Goal: Transaction & Acquisition: Purchase product/service

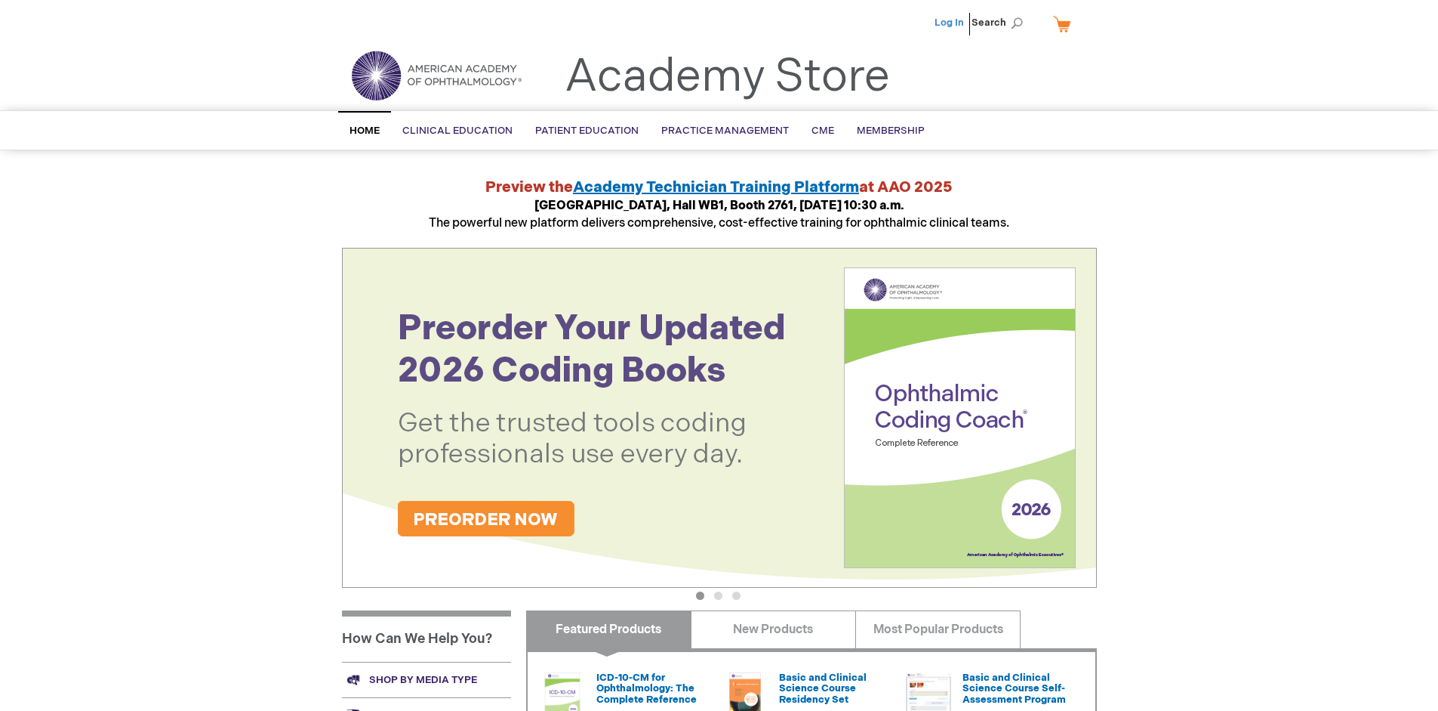
click at [951, 23] on link "Log In" at bounding box center [949, 23] width 29 height 12
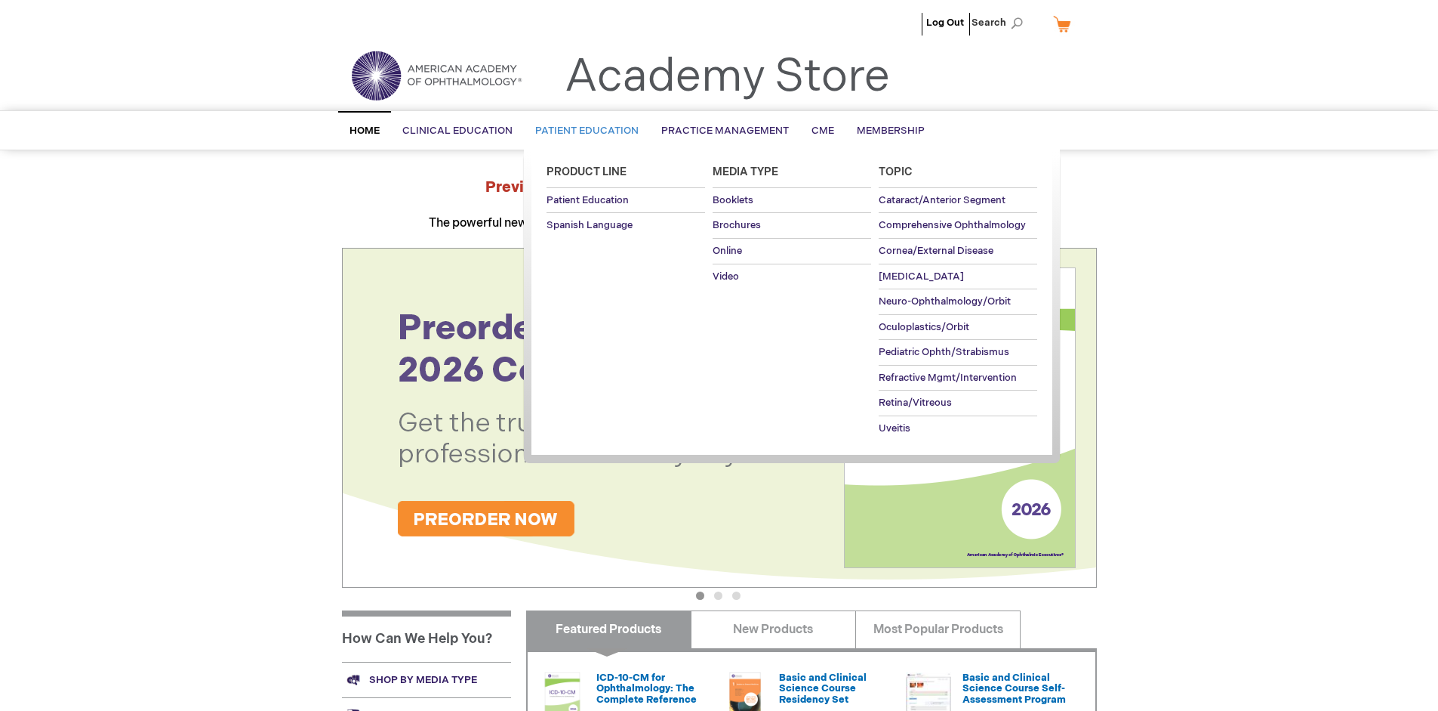
click at [583, 131] on span "Patient Education" at bounding box center [586, 131] width 103 height 12
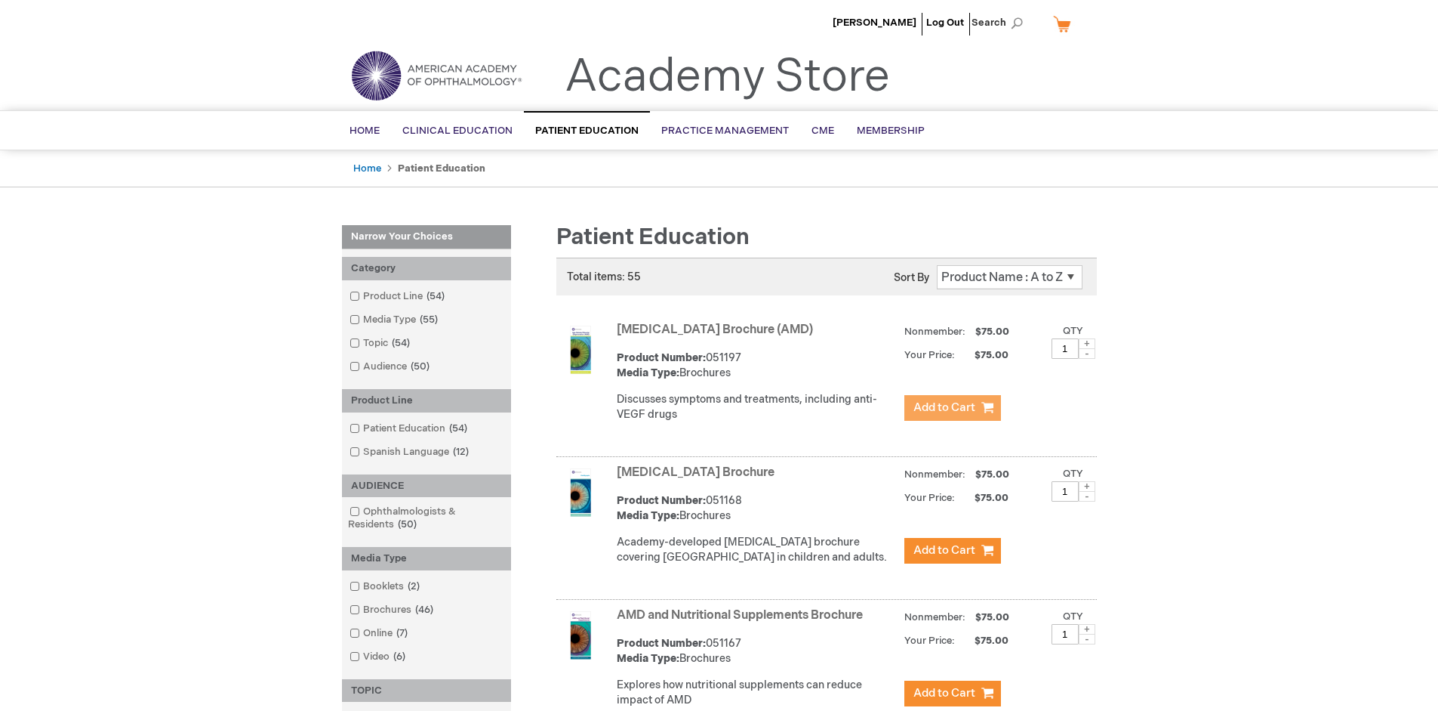
click at [952, 408] on span "Add to Cart" at bounding box center [945, 407] width 62 height 14
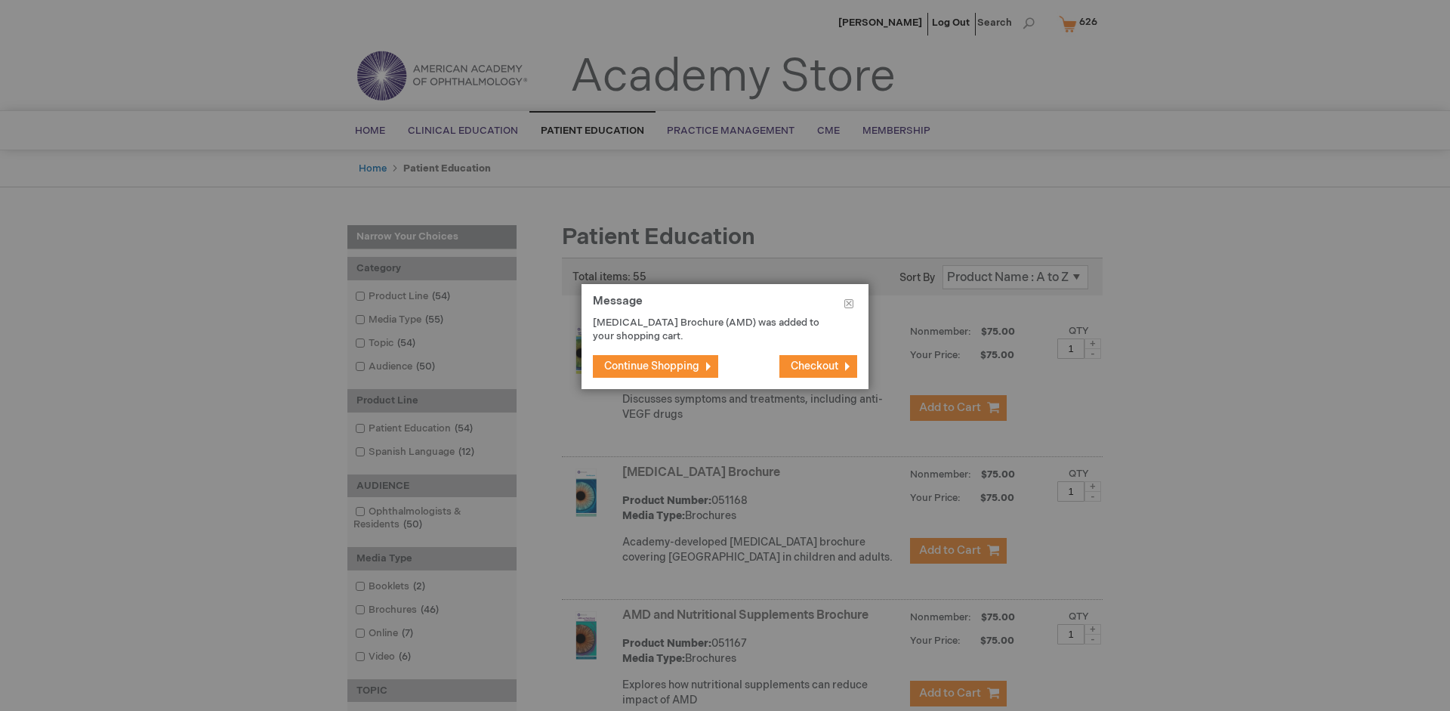
click at [652, 365] on span "Continue Shopping" at bounding box center [651, 365] width 95 height 13
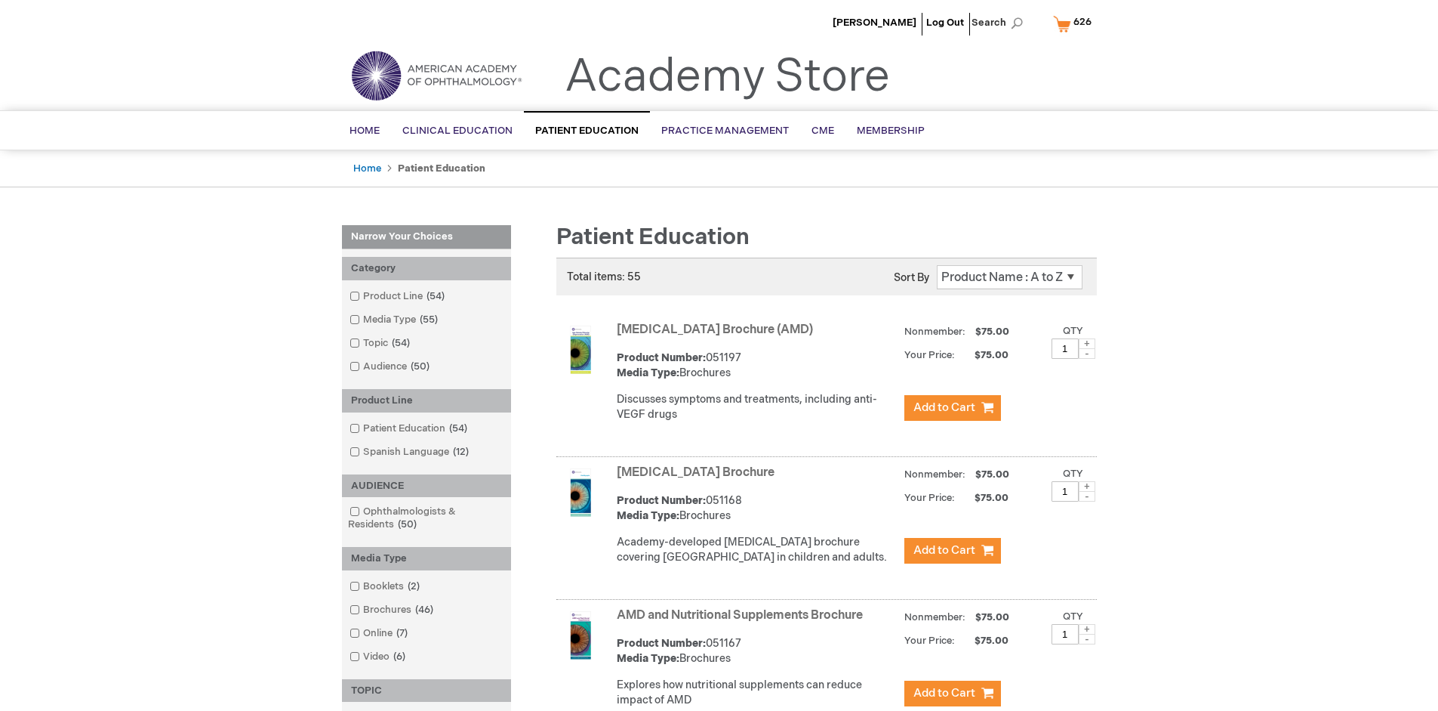
click at [743, 622] on link "AMD and Nutritional Supplements Brochure" at bounding box center [740, 615] width 246 height 14
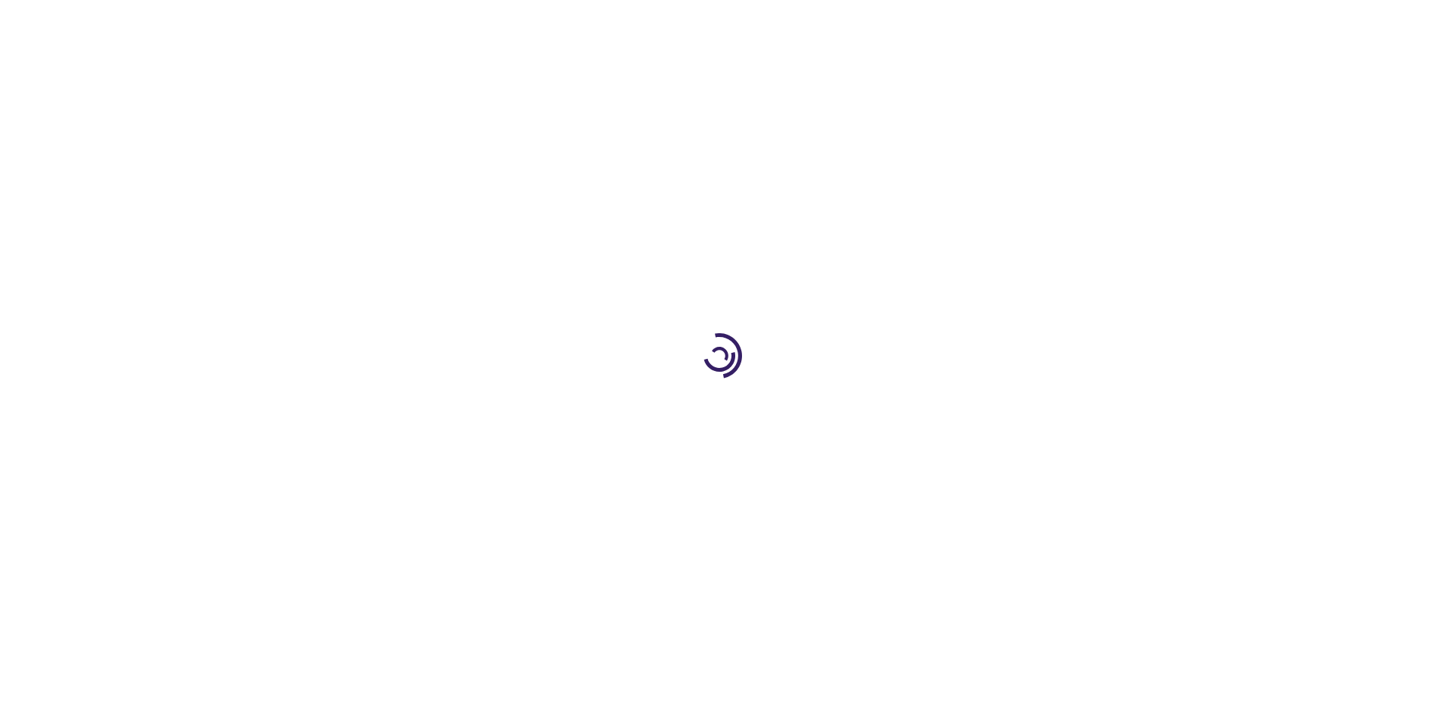
type input "1"
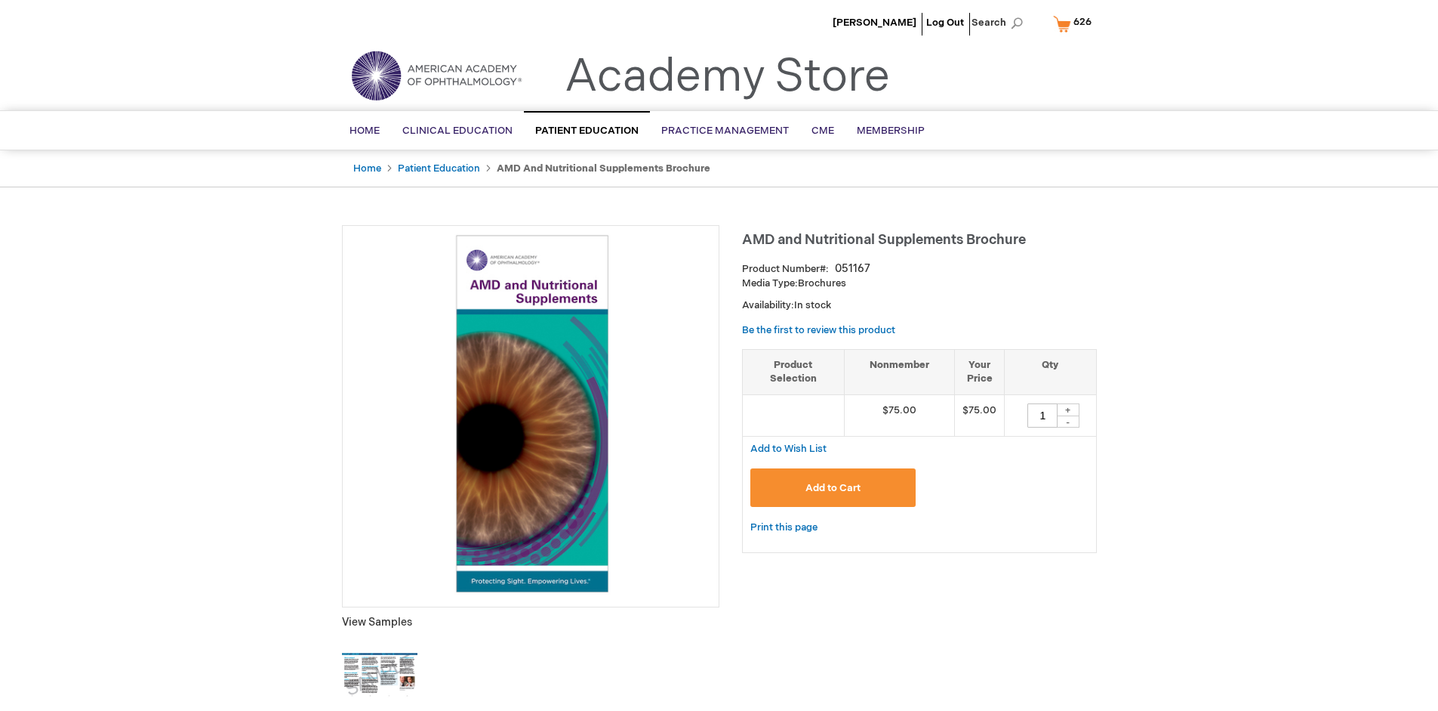
click at [833, 487] on span "Add to Cart" at bounding box center [833, 488] width 55 height 12
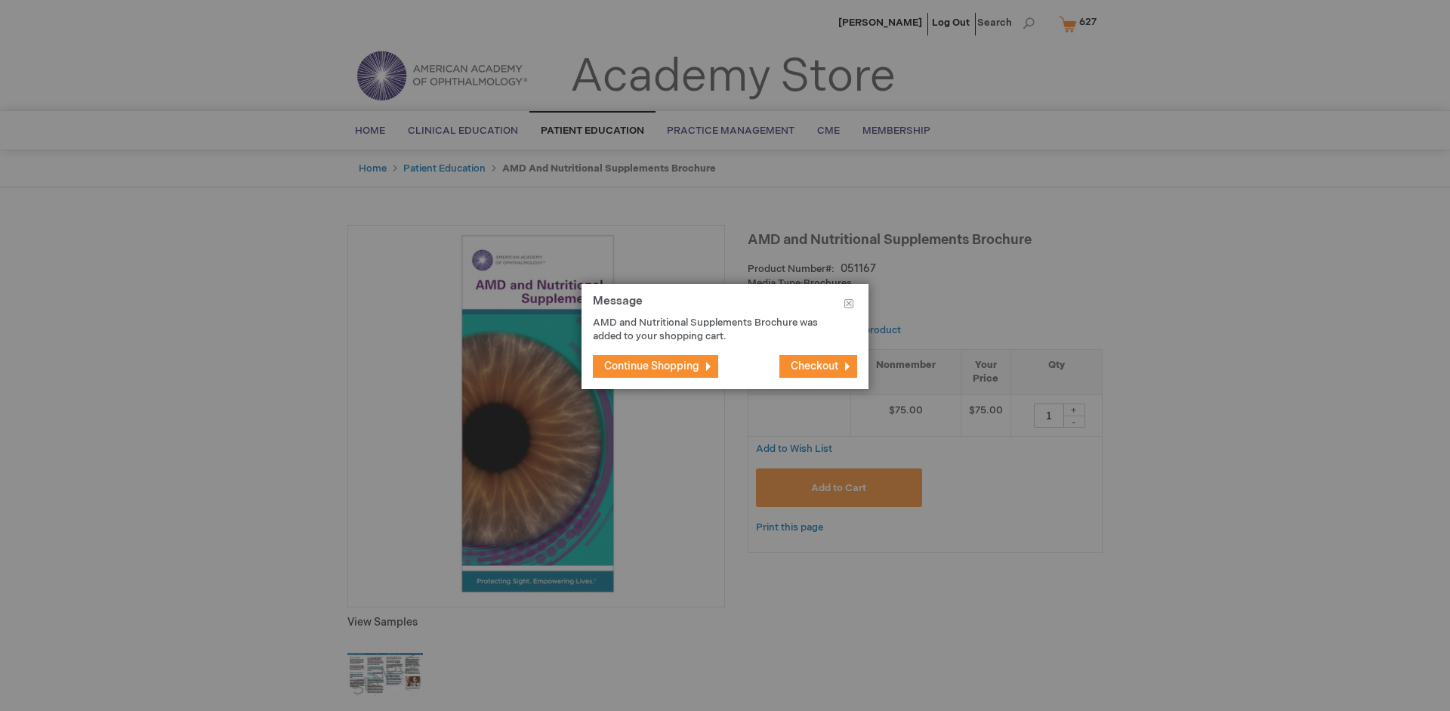
click at [652, 365] on span "Continue Shopping" at bounding box center [651, 365] width 95 height 13
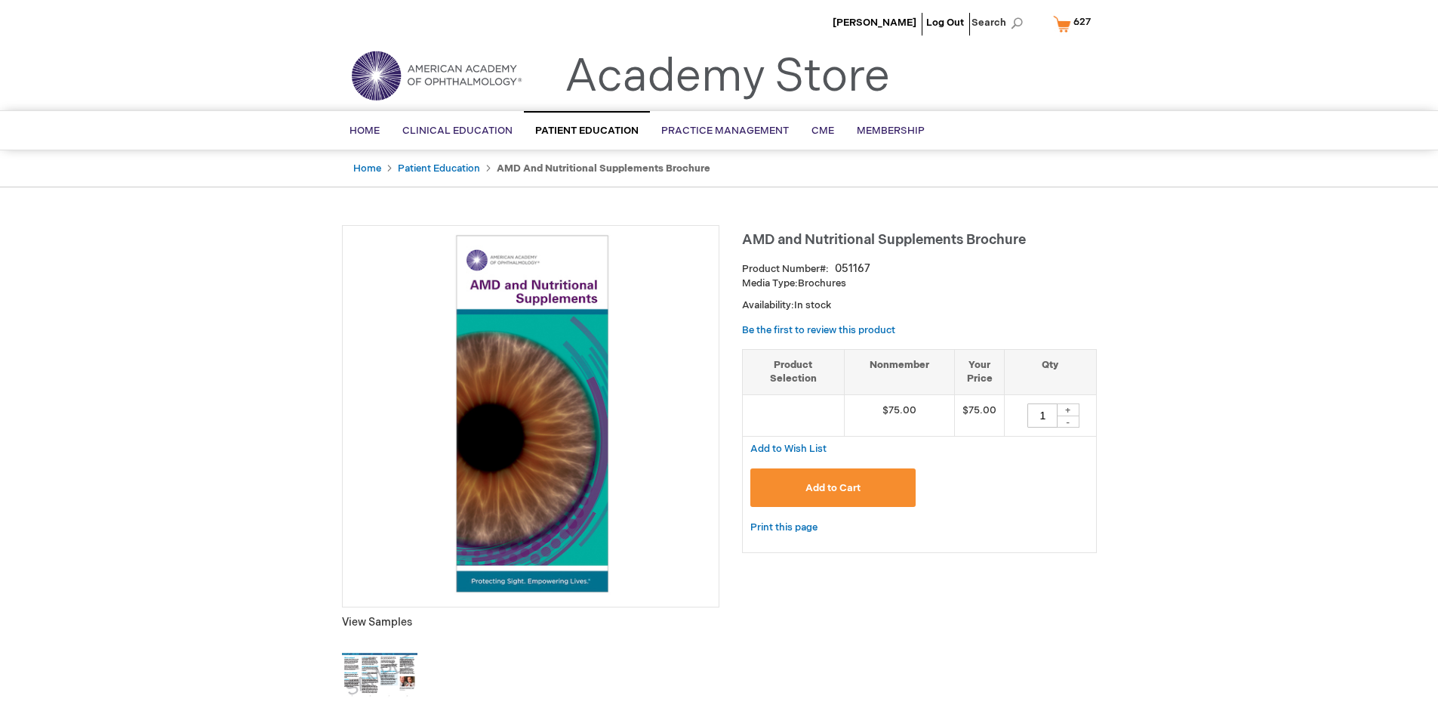
click at [1074, 23] on span "627" at bounding box center [1082, 22] width 17 height 12
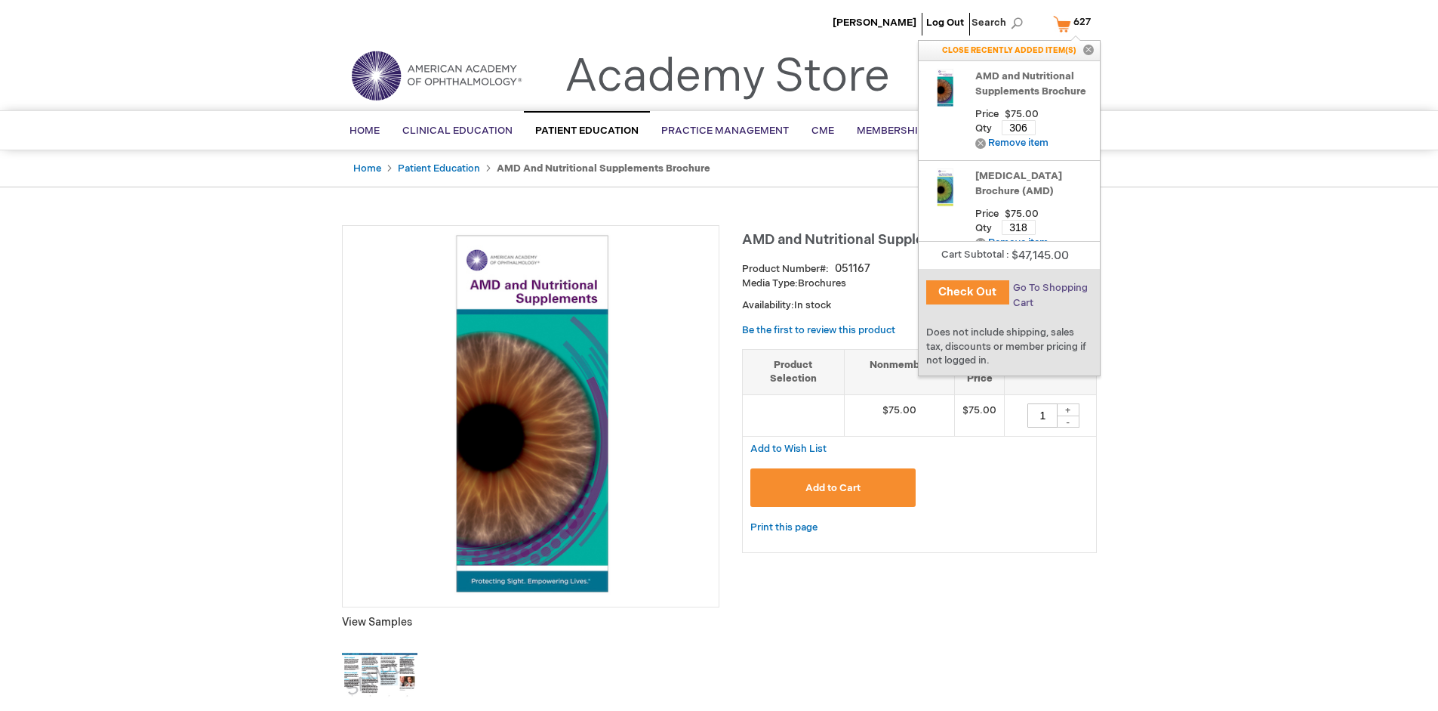
click at [1049, 288] on span "Go To Shopping Cart" at bounding box center [1050, 295] width 75 height 27
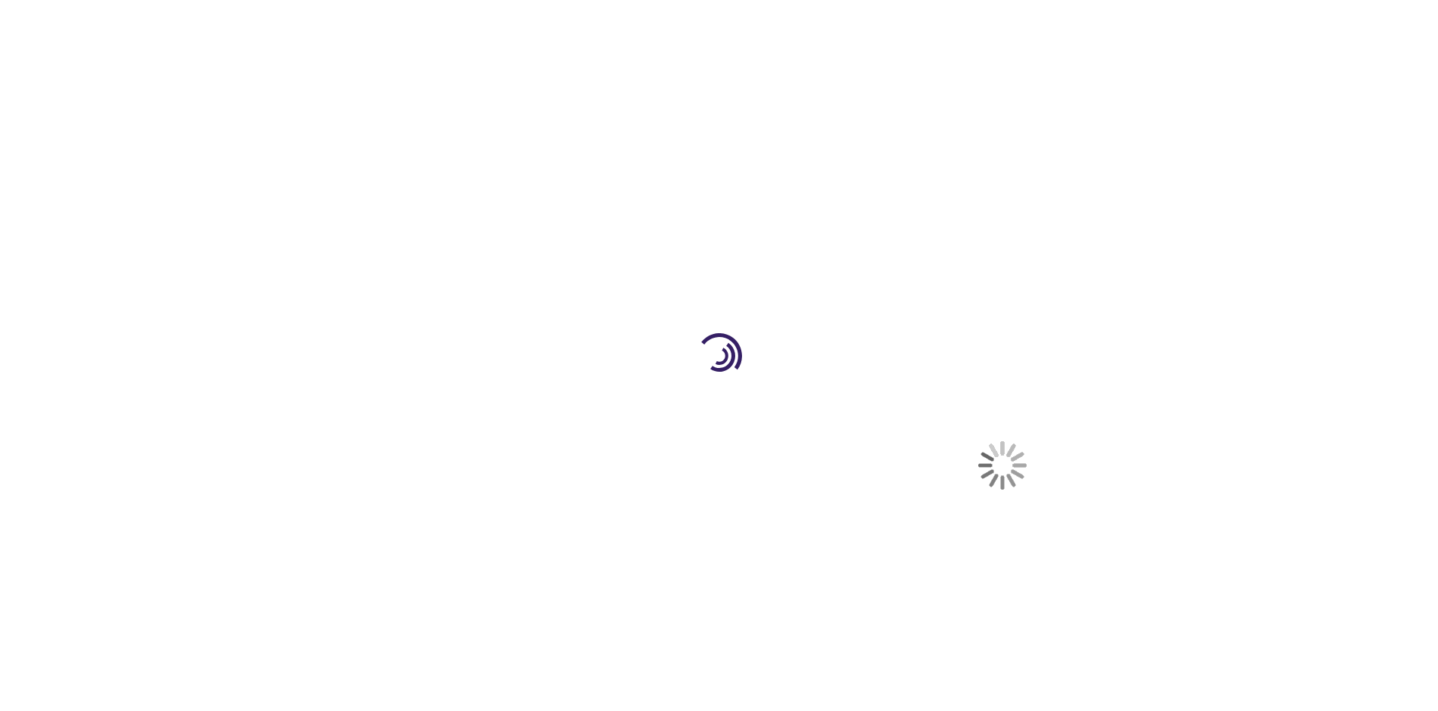
select select "US"
select select "41"
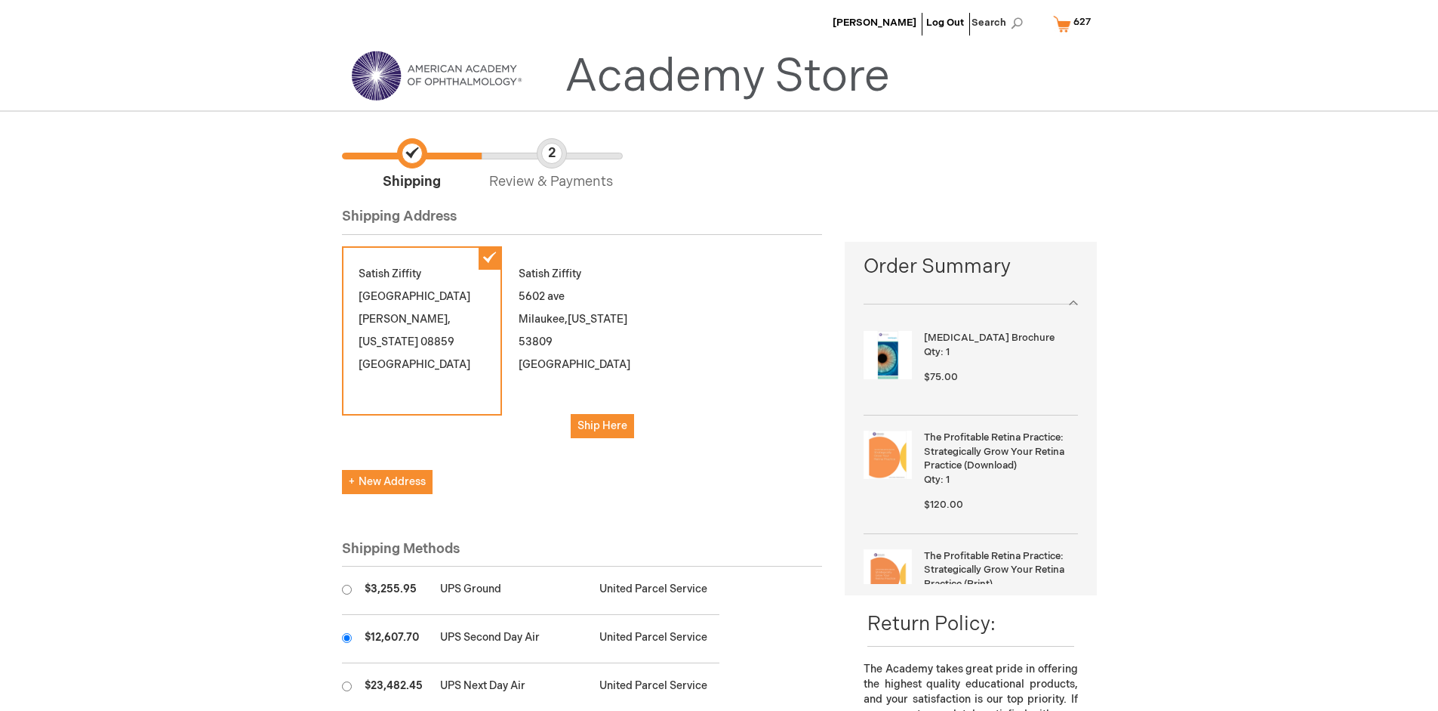
click at [347, 637] on input "radio" at bounding box center [347, 638] width 10 height 10
